Goal: Transaction & Acquisition: Purchase product/service

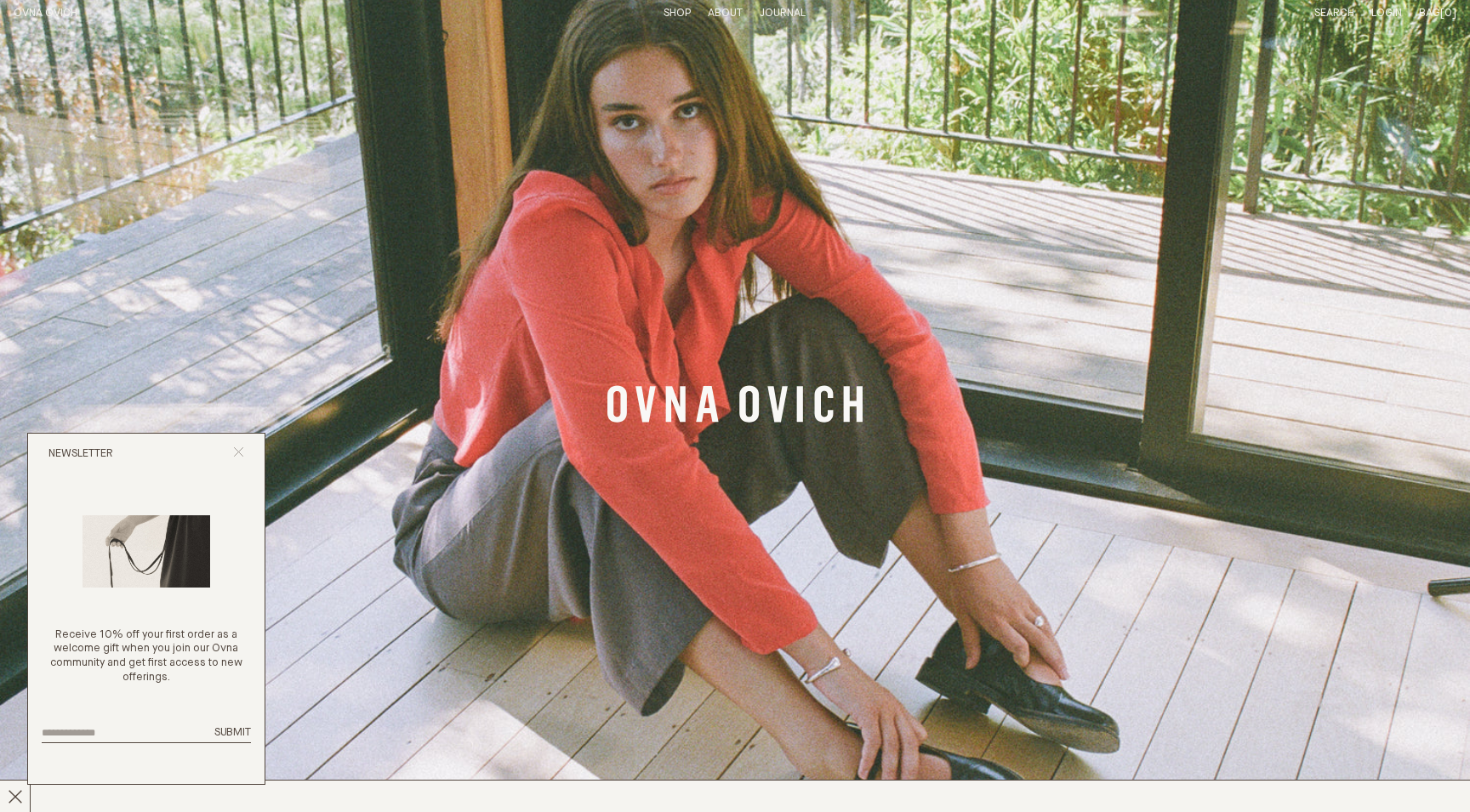
click at [242, 454] on icon "Close popup" at bounding box center [239, 452] width 11 height 11
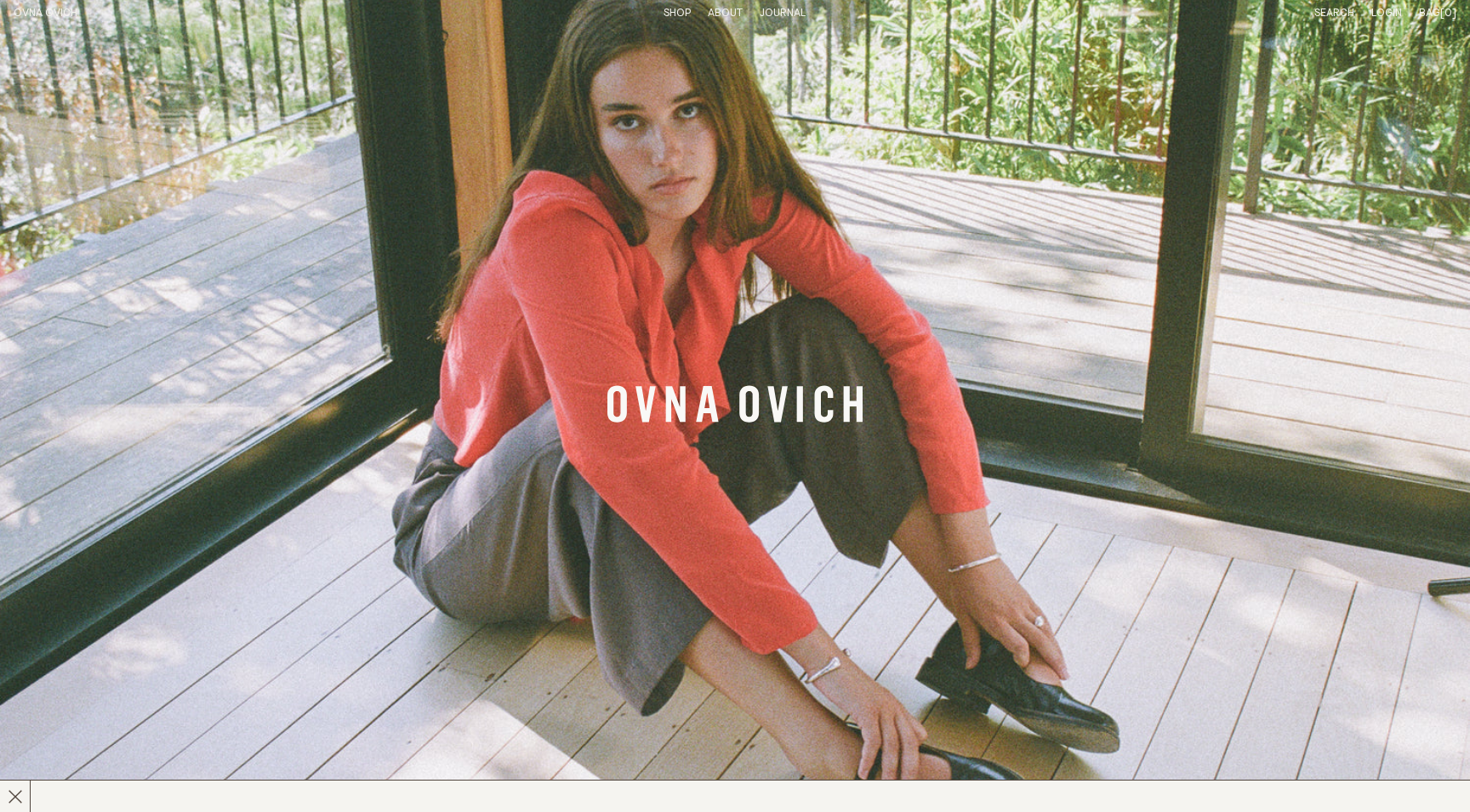
click at [672, 10] on link "Shop" at bounding box center [677, 13] width 27 height 11
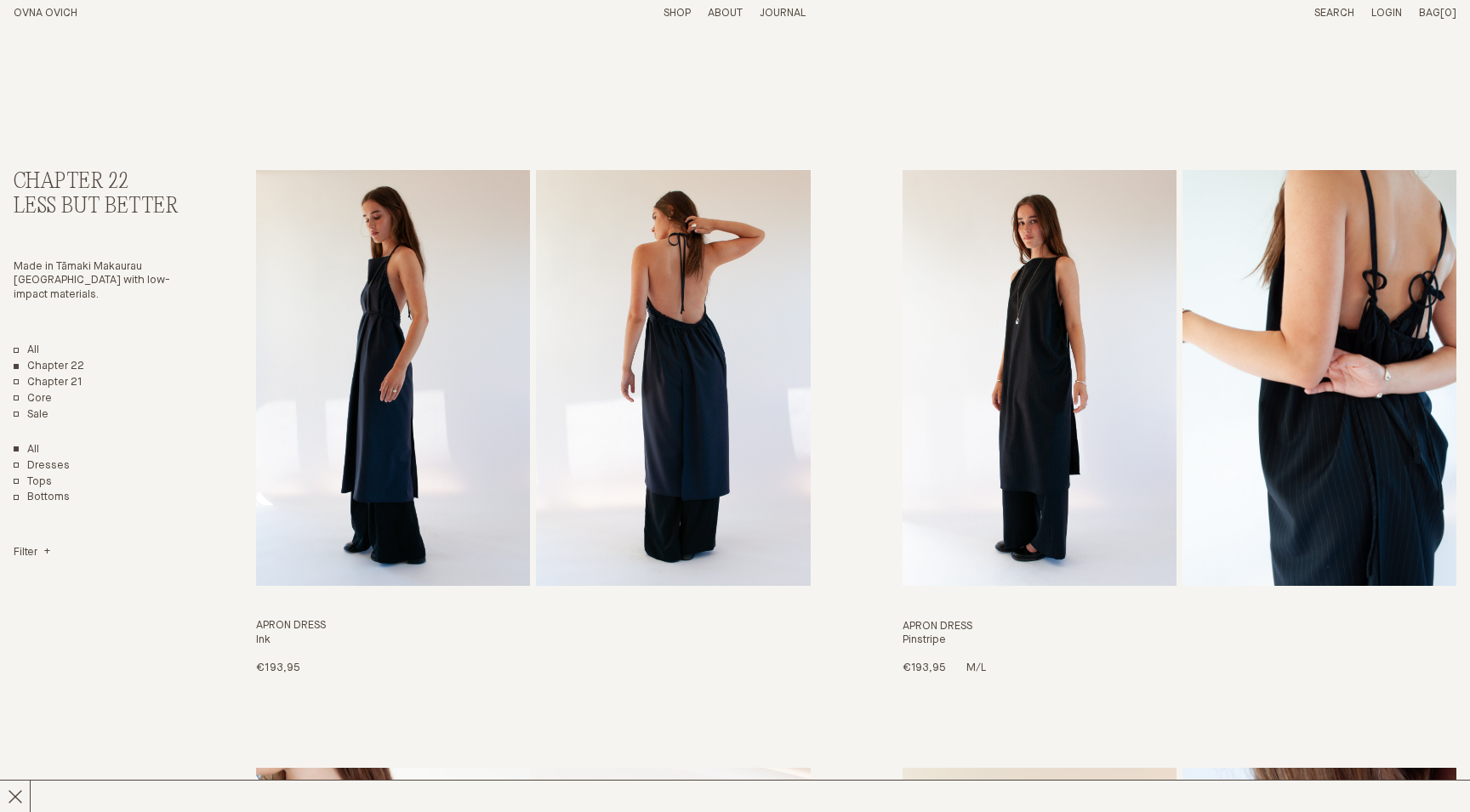
click at [1009, 365] on img "Apron Dress" at bounding box center [1039, 378] width 274 height 416
click at [15, 798] on line at bounding box center [15, 796] width 13 height 13
